Goal: Information Seeking & Learning: Learn about a topic

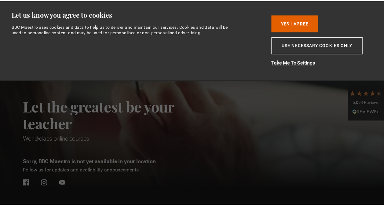
scroll to position [0, 78]
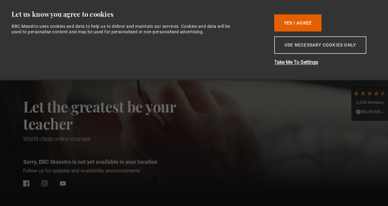
click at [304, 43] on button "Use necessary cookies only" at bounding box center [321, 44] width 92 height 17
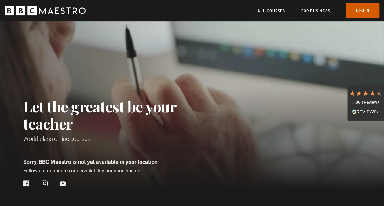
scroll to position [0, 154]
click at [274, 12] on link "All Courses" at bounding box center [270, 11] width 27 height 6
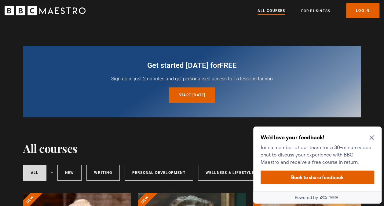
click at [370, 136] on icon "Close Maze Prompt" at bounding box center [371, 137] width 5 height 5
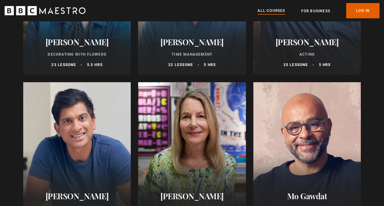
scroll to position [1042, 0]
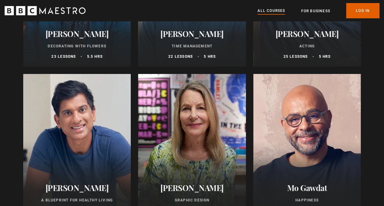
click at [203, 38] on h2 "[PERSON_NAME]" at bounding box center [191, 33] width 93 height 9
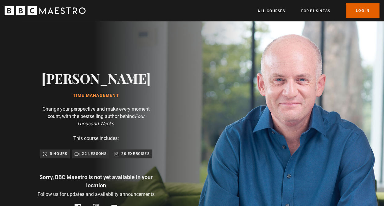
scroll to position [0, 307]
